Goal: Find specific page/section: Find specific page/section

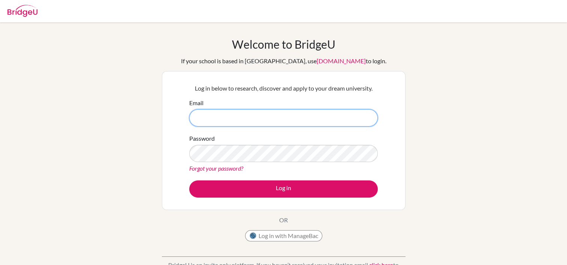
type input "[EMAIL_ADDRESS][DOMAIN_NAME]"
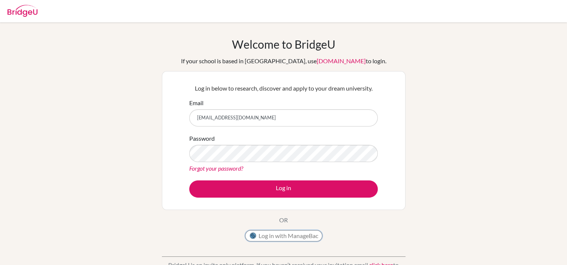
click at [296, 236] on button "Log in with ManageBac" at bounding box center [283, 235] width 77 height 11
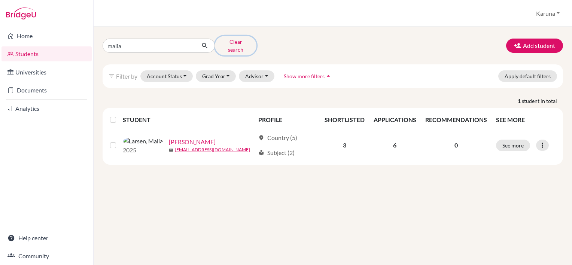
click at [228, 44] on button "Clear search" at bounding box center [236, 45] width 42 height 19
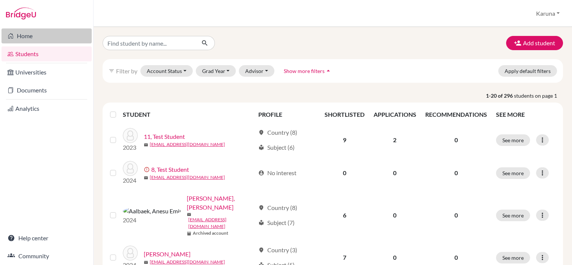
click at [25, 37] on link "Home" at bounding box center [46, 35] width 90 height 15
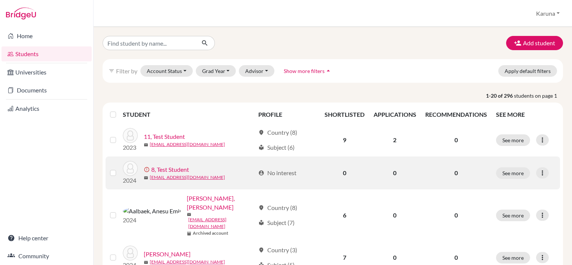
click at [166, 171] on link "8, Test Student" at bounding box center [170, 169] width 38 height 9
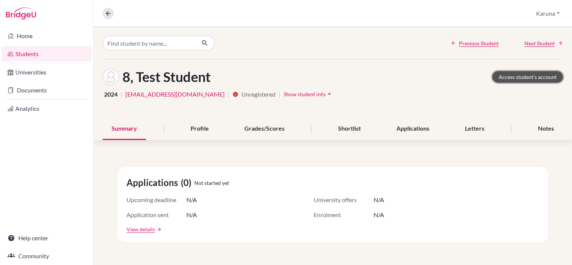
click at [494, 74] on link "Access student's account" at bounding box center [528, 77] width 71 height 12
